Goal: Information Seeking & Learning: Check status

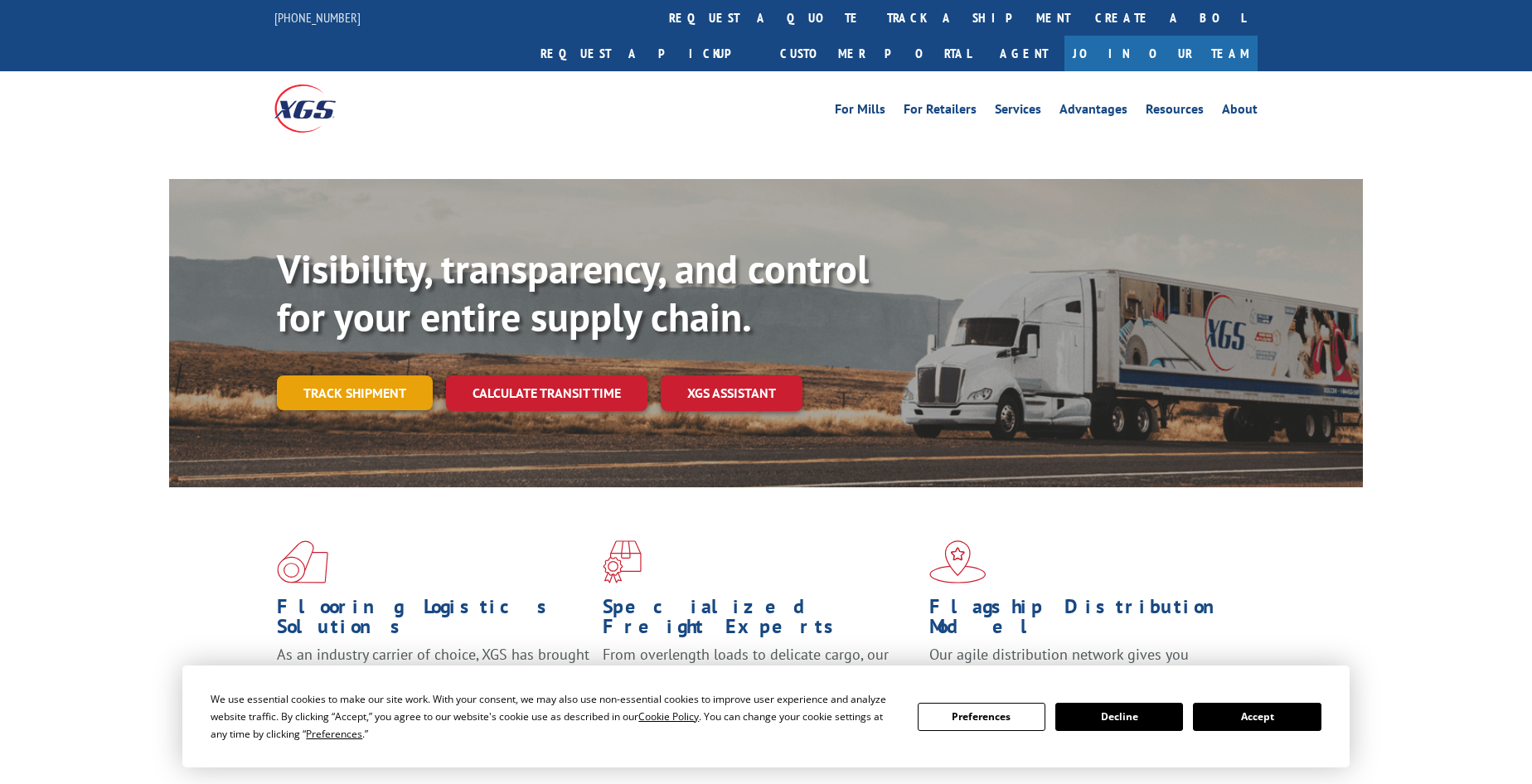
click at [387, 356] on div "Visibility, transparency, and control for your entire supply chain. Track shipm…" at bounding box center [820, 361] width 1086 height 231
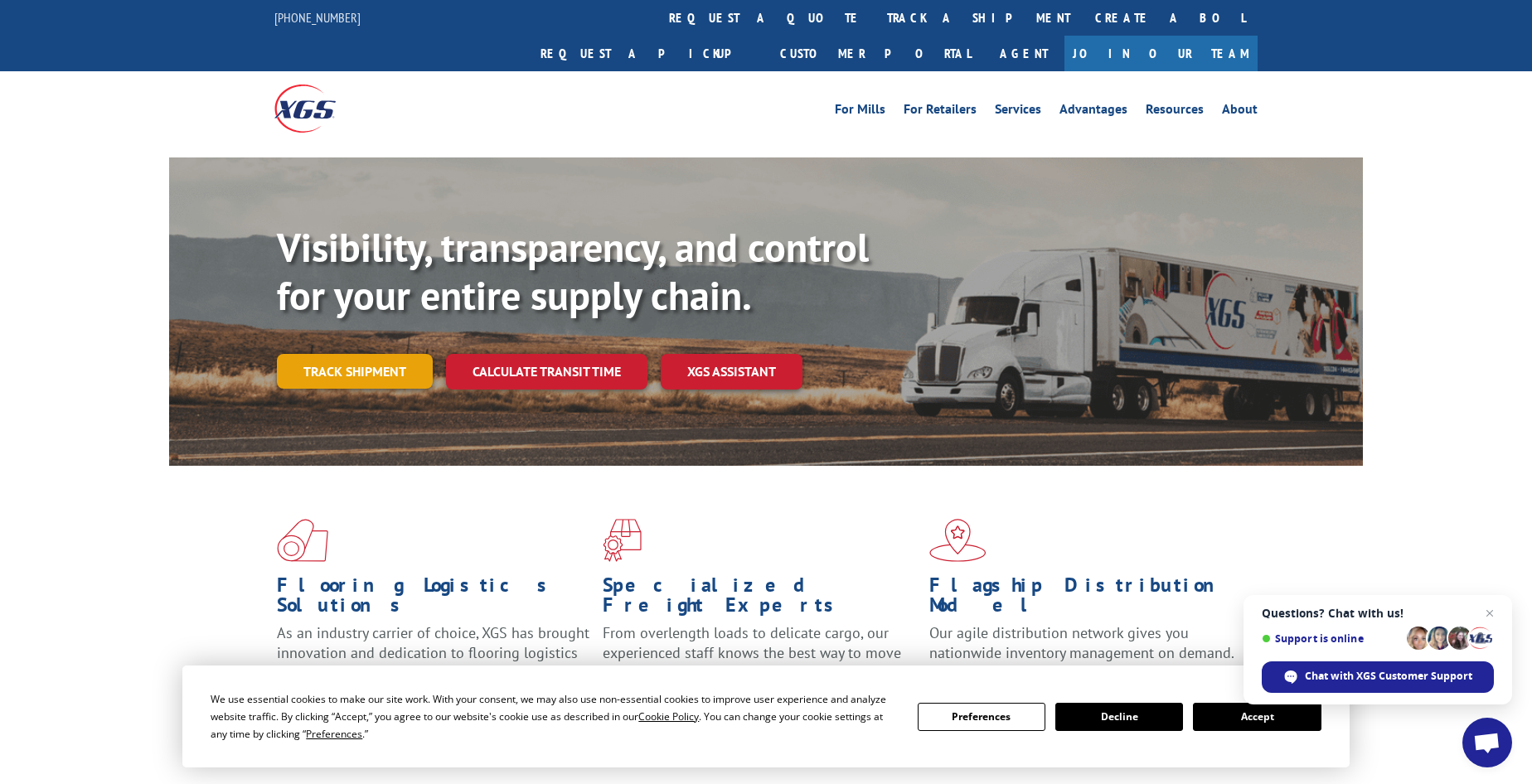
click at [307, 354] on link "Track shipment" at bounding box center [355, 371] width 156 height 35
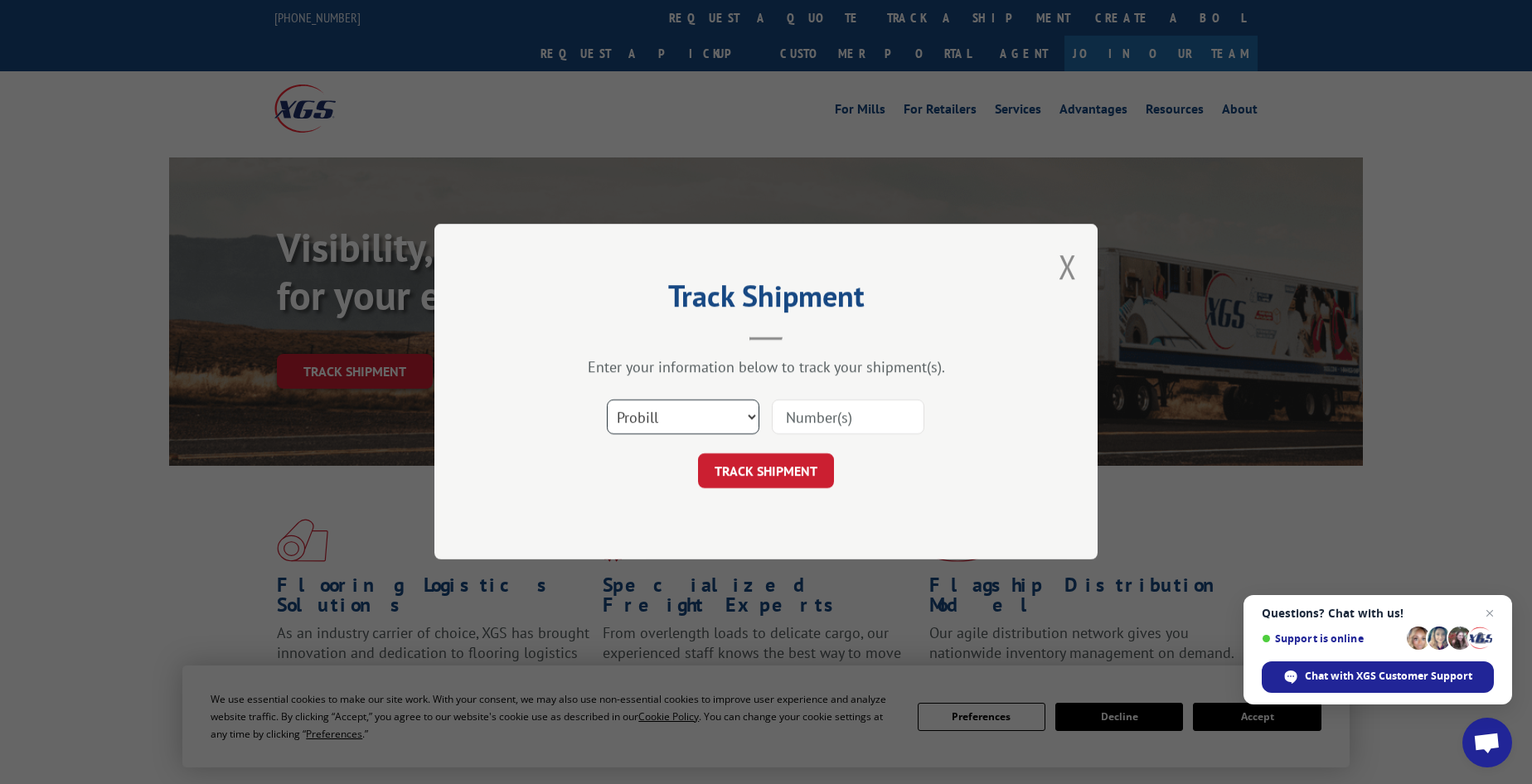
click at [642, 415] on select "Select category... Probill BOL PO" at bounding box center [683, 417] width 153 height 35
select select "bol"
click at [607, 400] on select "Select category... Probill BOL PO" at bounding box center [683, 417] width 153 height 35
click at [787, 408] on input at bounding box center [848, 417] width 153 height 35
paste input "5603896"
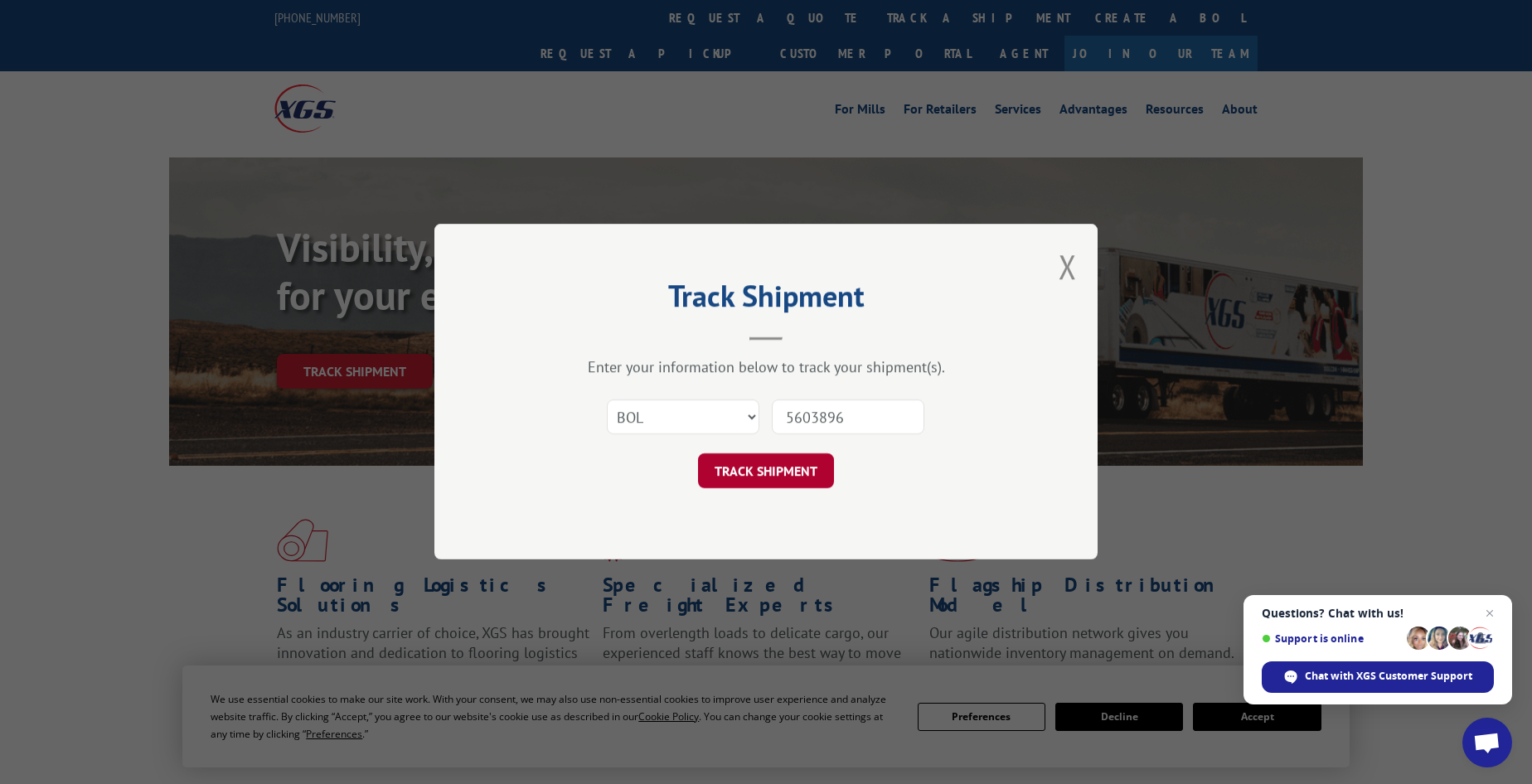
type input "5603896"
click at [763, 465] on button "TRACK SHIPMENT" at bounding box center [766, 471] width 136 height 35
